Goal: Task Accomplishment & Management: Manage account settings

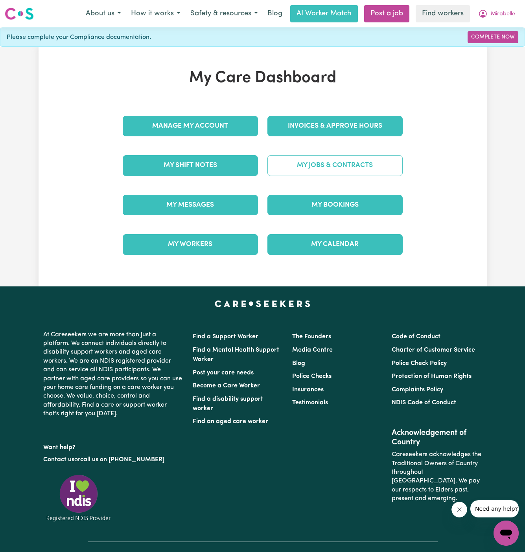
click at [339, 163] on link "My Jobs & Contracts" at bounding box center [334, 165] width 135 height 20
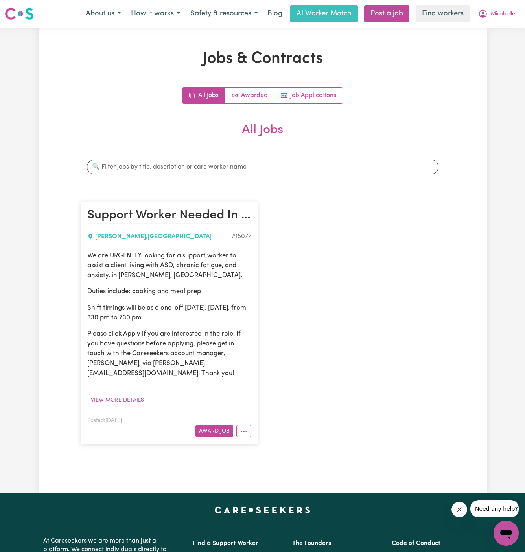
click at [316, 104] on div "All Jobs Awarded Job Applications All Jobs Search jobs Support Worker Needed In…" at bounding box center [263, 269] width 364 height 365
click at [316, 99] on link "Job Applications" at bounding box center [308, 96] width 68 height 16
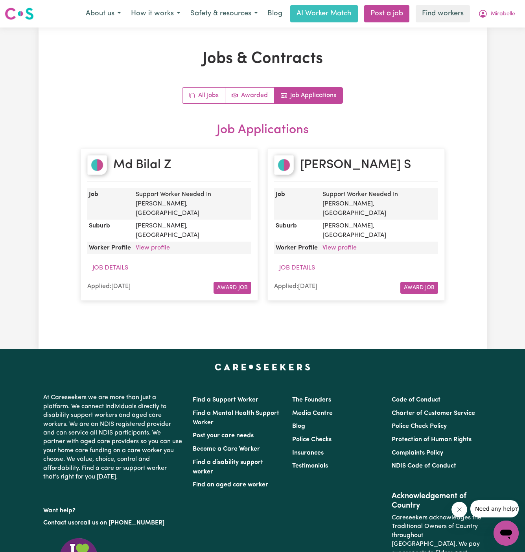
click at [145, 202] on dd "Support Worker Needed In Wollstonecraft, NSW" at bounding box center [191, 203] width 119 height 31
click at [147, 245] on link "View profile" at bounding box center [153, 248] width 34 height 6
click at [203, 158] on div "Md Bilal Z" at bounding box center [169, 168] width 164 height 27
click at [508, 11] on span "Mirabelle" at bounding box center [503, 14] width 24 height 9
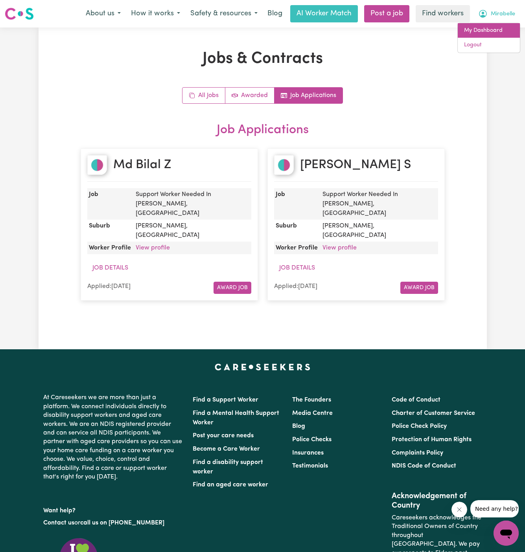
click at [508, 24] on link "My Dashboard" at bounding box center [489, 30] width 62 height 15
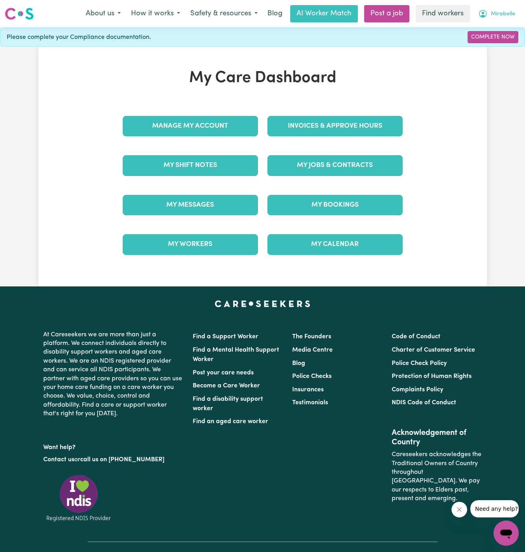
click at [508, 13] on span "Mirabelle" at bounding box center [503, 14] width 24 height 9
click at [491, 50] on link "Logout" at bounding box center [489, 45] width 62 height 15
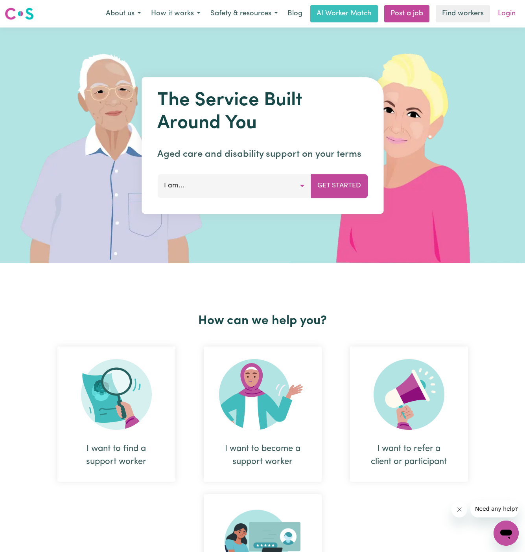
click at [513, 14] on link "Login" at bounding box center [506, 13] width 27 height 17
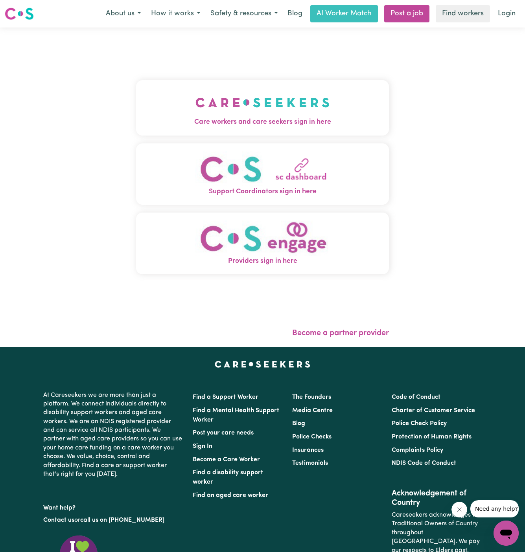
click at [226, 106] on img "Care workers and care seekers sign in here" at bounding box center [262, 102] width 134 height 29
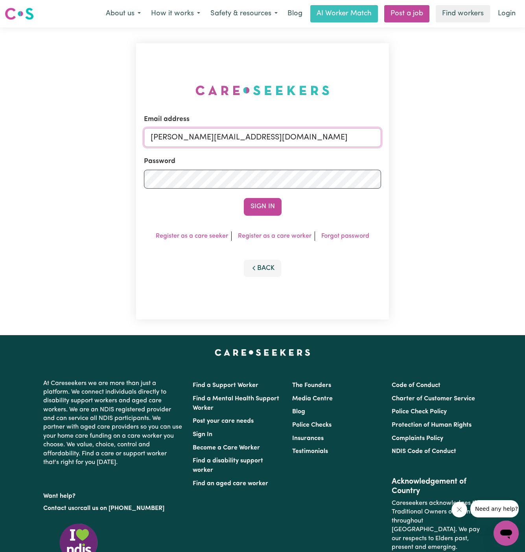
click at [266, 135] on input "dyan@careseekers.com.au" at bounding box center [262, 137] width 237 height 19
click at [241, 135] on input "dyan@careseekers.com.au" at bounding box center [262, 137] width 237 height 19
drag, startPoint x: 189, startPoint y: 137, endPoint x: 509, endPoint y: 136, distance: 319.9
click at [509, 136] on div "Email address superuser~JoanFergusonKNC@careseekers.com.au Password Sign In Reg…" at bounding box center [262, 182] width 525 height 308
type input "superuser~ClientMtEvelynCH@careseekers.com.au"
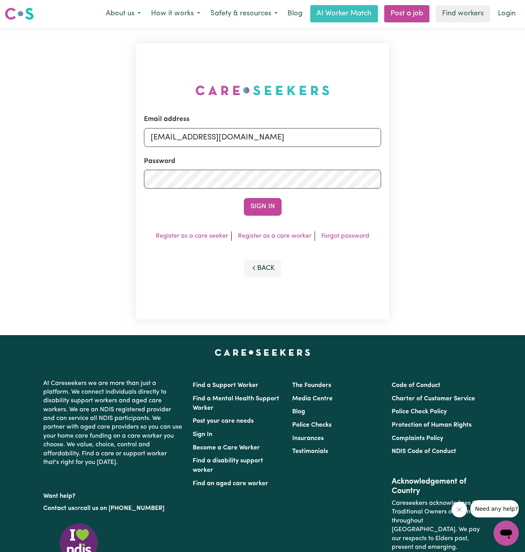
click at [244, 198] on button "Sign In" at bounding box center [263, 206] width 38 height 17
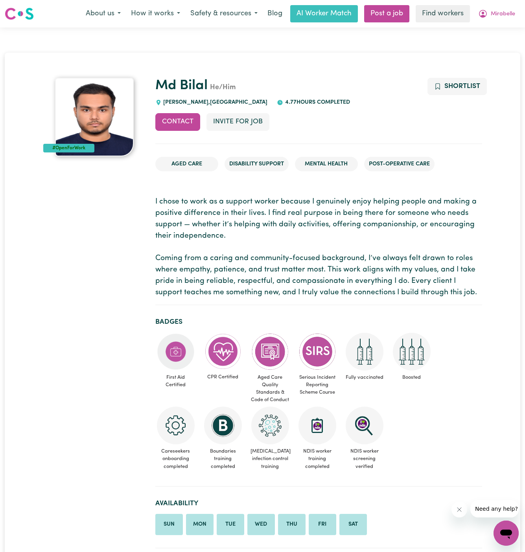
click at [197, 98] on div "CANLEY VALE , New South Wales" at bounding box center [211, 102] width 112 height 9
drag, startPoint x: 197, startPoint y: 100, endPoint x: 163, endPoint y: 99, distance: 34.2
click at [163, 99] on div "CANLEY VALE , New South Wales" at bounding box center [211, 102] width 112 height 9
copy span "CANLEY VALE"
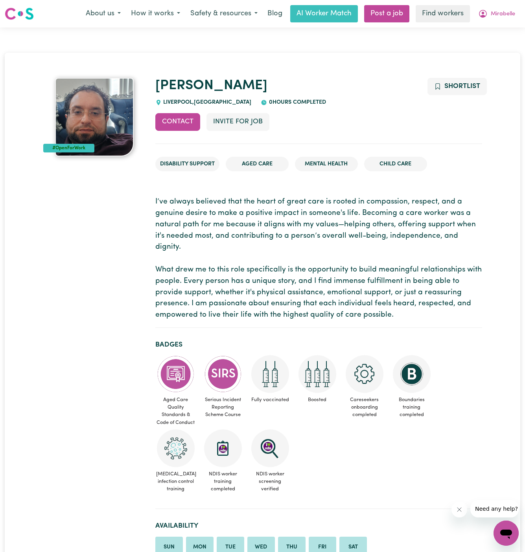
click at [177, 104] on span "[GEOGRAPHIC_DATA] , [GEOGRAPHIC_DATA]" at bounding box center [207, 102] width 90 height 6
copy span "LIVERPOOL"
